Goal: Task Accomplishment & Management: Complete application form

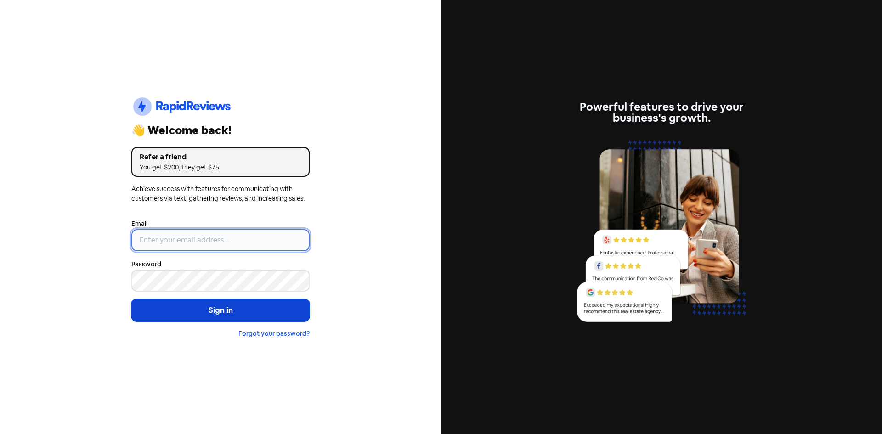
type input "[EMAIL_ADDRESS][DOMAIN_NAME]"
click at [222, 313] on button "Sign in" at bounding box center [220, 310] width 178 height 23
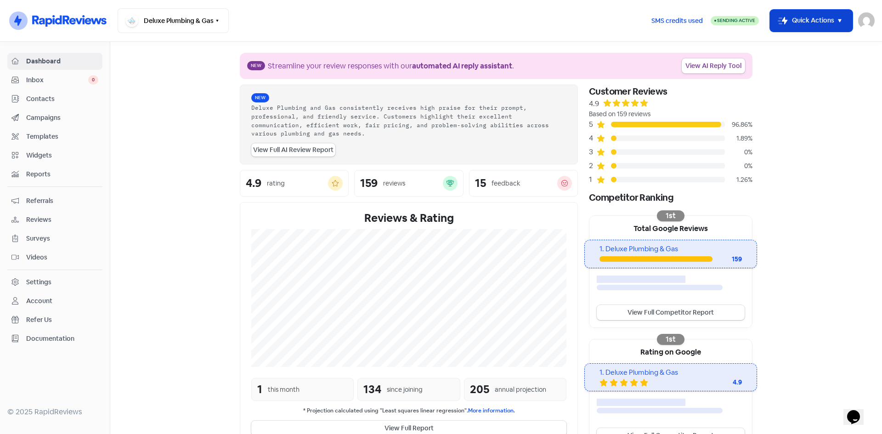
click at [837, 19] on icon "button" at bounding box center [839, 20] width 11 height 11
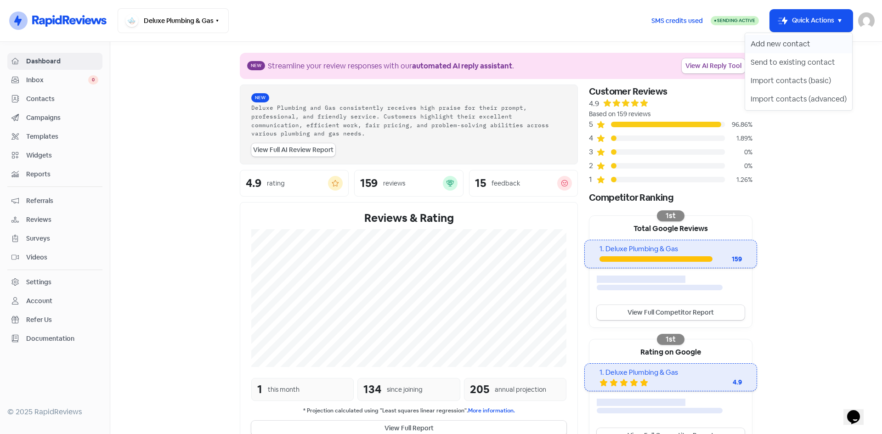
click at [798, 36] on button "Add new contact" at bounding box center [798, 44] width 107 height 18
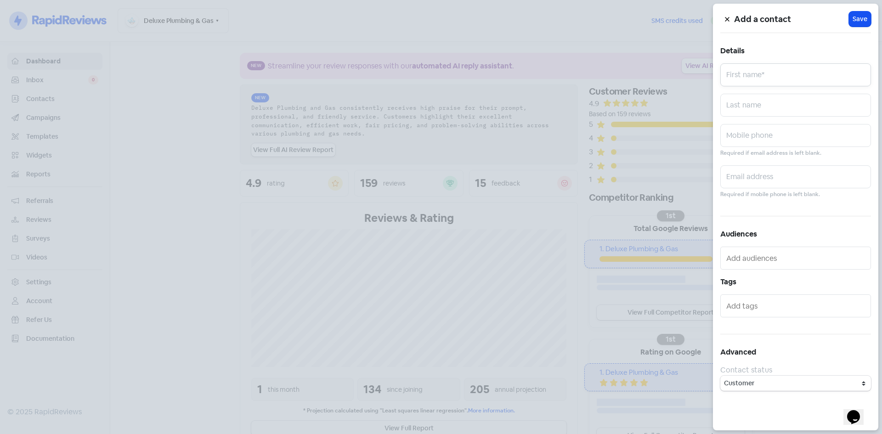
click at [750, 73] on input "text" at bounding box center [795, 74] width 151 height 23
type input "[PERSON_NAME]"
paste input "[EMAIL_ADDRESS][DOMAIN_NAME]"
type input "[EMAIL_ADDRESS][DOMAIN_NAME]"
click at [863, 14] on button "Icon For Loading Save" at bounding box center [860, 18] width 22 height 15
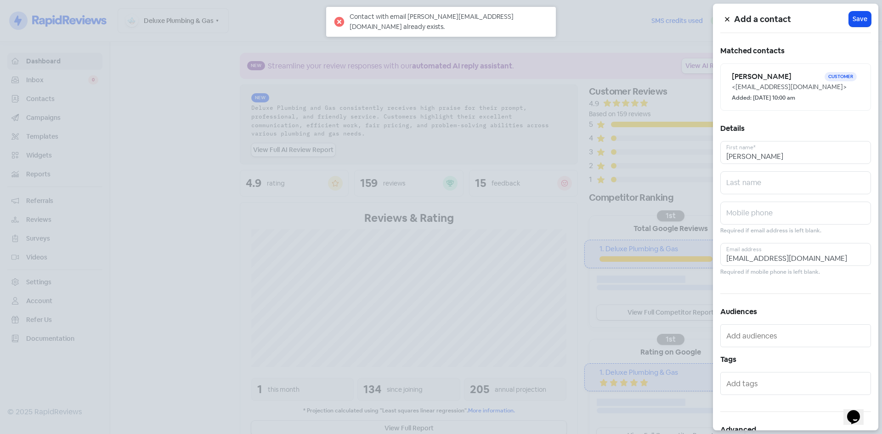
click at [724, 20] on icon at bounding box center [727, 20] width 6 height 6
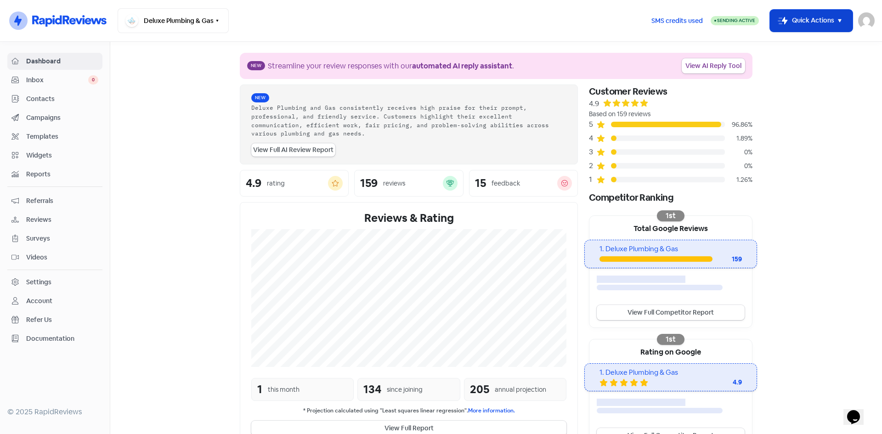
click at [824, 10] on button "Icon For Thunder-move Quick Actions" at bounding box center [811, 21] width 83 height 22
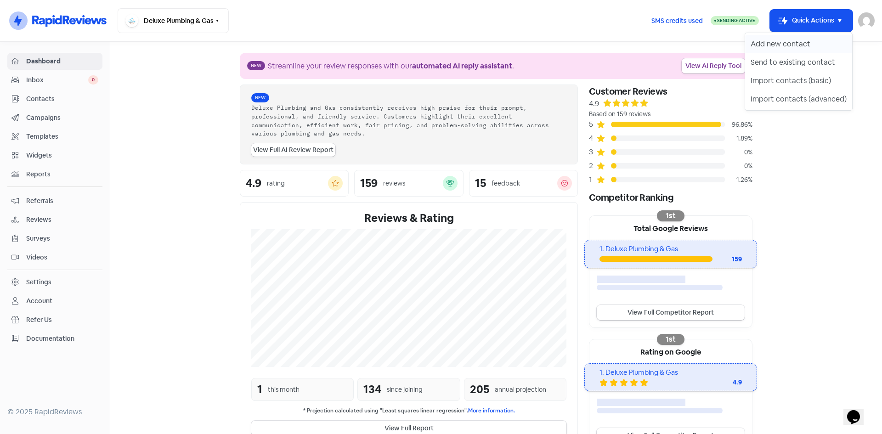
click at [800, 43] on button "Add new contact" at bounding box center [798, 44] width 107 height 18
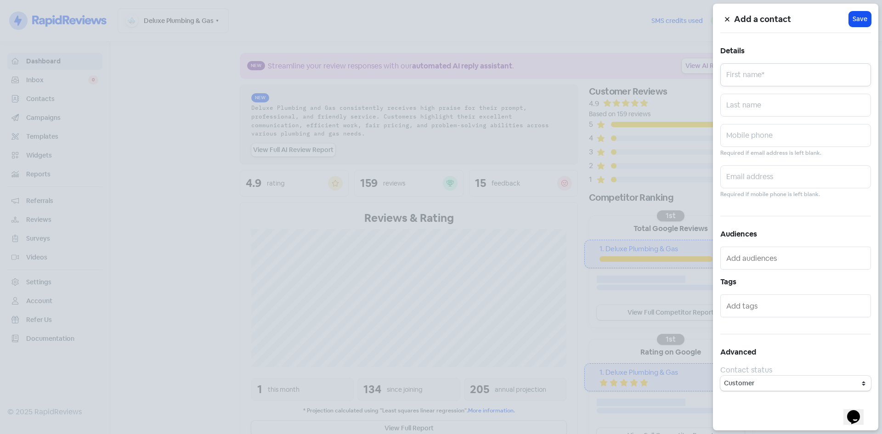
click at [740, 71] on input "text" at bounding box center [795, 74] width 151 height 23
type input "Avril"
paste input "[EMAIL_ADDRESS][DOMAIN_NAME] Customer Tier Default tie"
click at [733, 177] on input "[EMAIL_ADDRESS][DOMAIN_NAME]" at bounding box center [795, 176] width 151 height 23
type input "[EMAIL_ADDRESS][DOMAIN_NAME]"
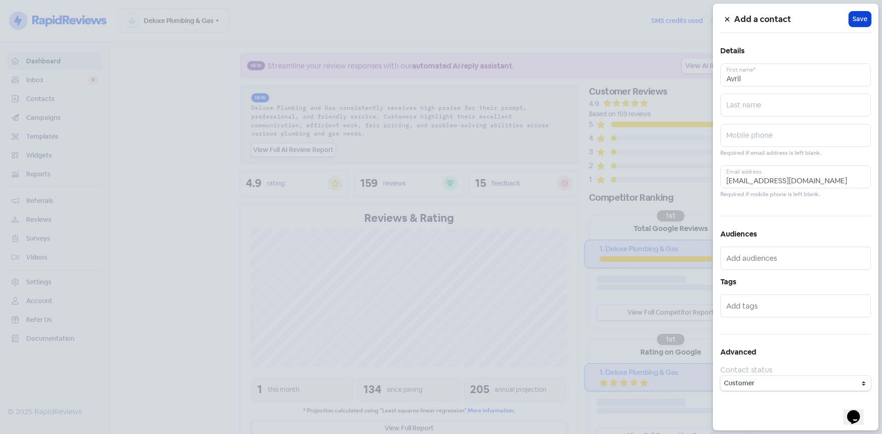
click at [861, 19] on span "Save" at bounding box center [859, 19] width 15 height 10
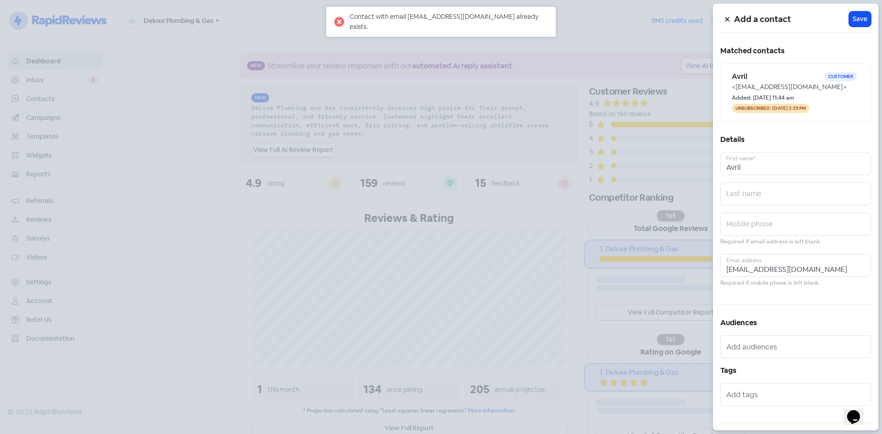
click at [727, 16] on button at bounding box center [727, 19] width 14 height 16
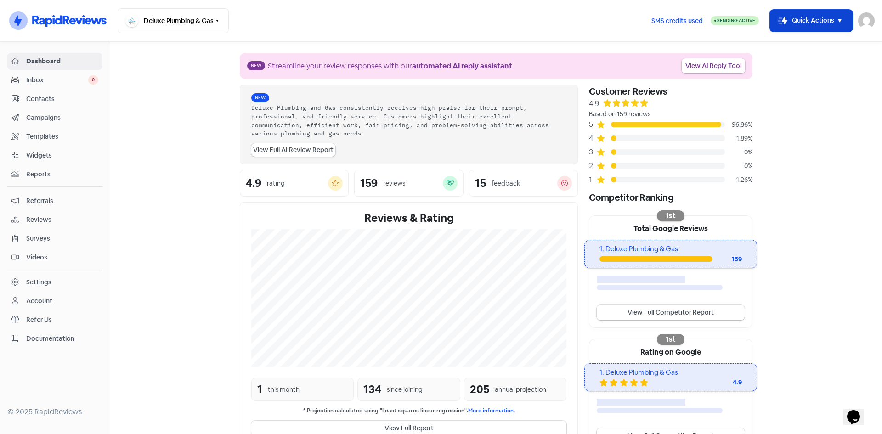
click at [817, 22] on button "Icon For Thunder-move Quick Actions" at bounding box center [811, 21] width 83 height 22
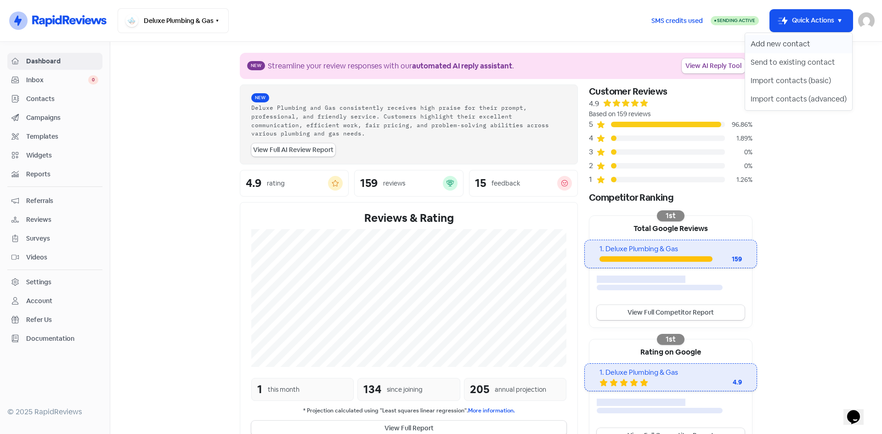
click at [808, 41] on button "Add new contact" at bounding box center [798, 44] width 107 height 18
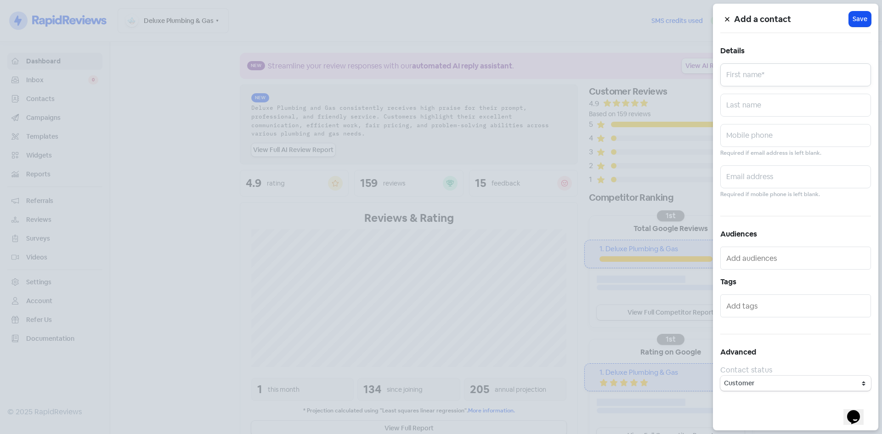
click at [759, 75] on input "text" at bounding box center [795, 74] width 151 height 23
type input "[PERSON_NAME]"
click at [754, 170] on input "text" at bounding box center [795, 176] width 151 height 23
paste input "[EMAIL_ADDRESS][DOMAIN_NAME]"
click at [740, 179] on input "[EMAIL_ADDRESS][DOMAIN_NAME]" at bounding box center [795, 176] width 151 height 23
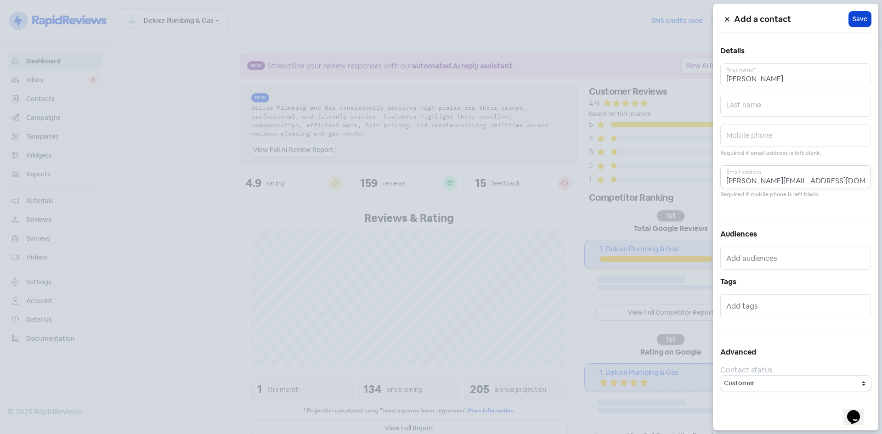
type input "[PERSON_NAME][EMAIL_ADDRESS][DOMAIN_NAME]"
click at [858, 16] on span "Save" at bounding box center [859, 19] width 15 height 10
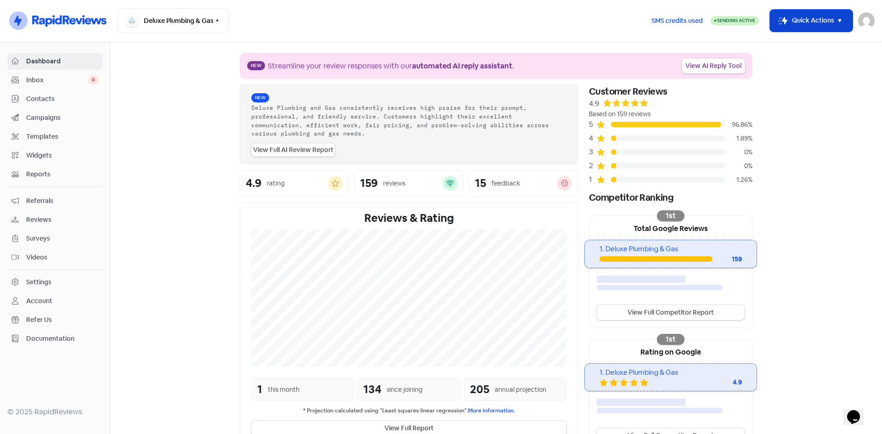
click at [835, 21] on icon "button" at bounding box center [839, 20] width 11 height 11
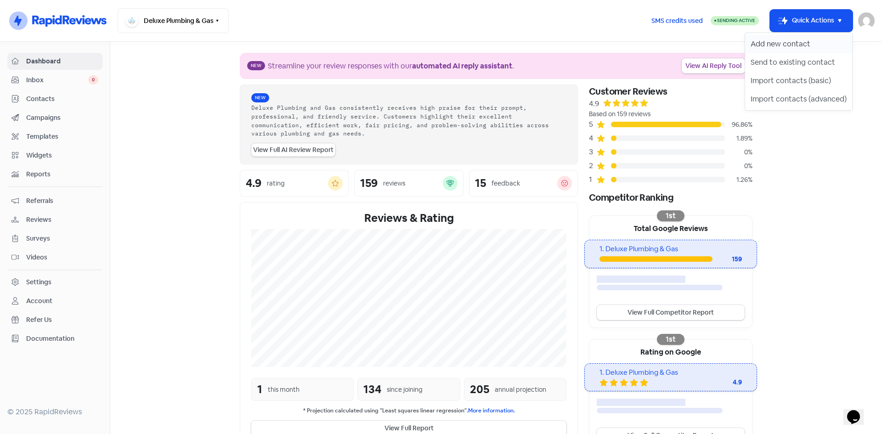
click at [787, 44] on button "Add new contact" at bounding box center [798, 44] width 107 height 18
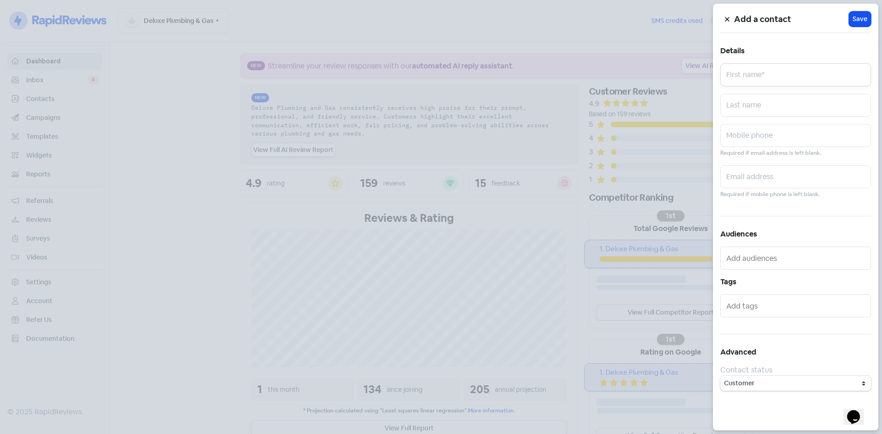
click at [751, 75] on input "text" at bounding box center [795, 74] width 151 height 23
type input "[PERSON_NAME]"
paste input "[EMAIL_ADDRESS][DOMAIN_NAME]"
click at [731, 180] on input "[EMAIL_ADDRESS][DOMAIN_NAME]" at bounding box center [795, 176] width 151 height 23
type input "[PERSON_NAME][EMAIL_ADDRESS][PERSON_NAME][DOMAIN_NAME]"
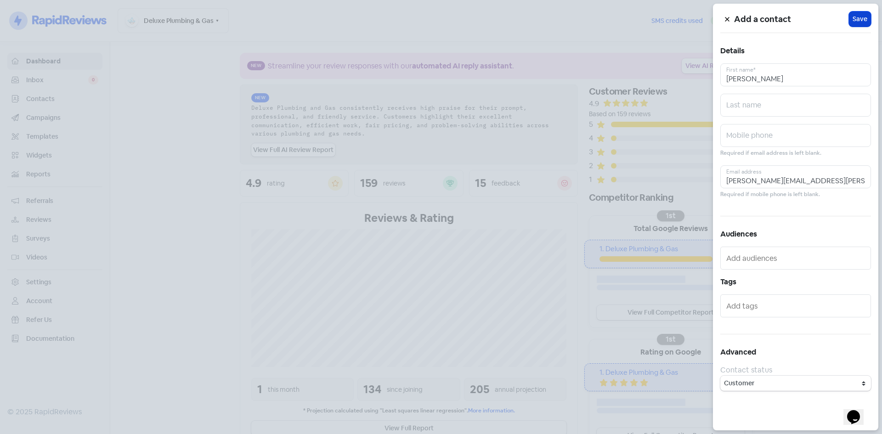
click at [861, 16] on span "Save" at bounding box center [859, 19] width 15 height 10
